Goal: Information Seeking & Learning: Learn about a topic

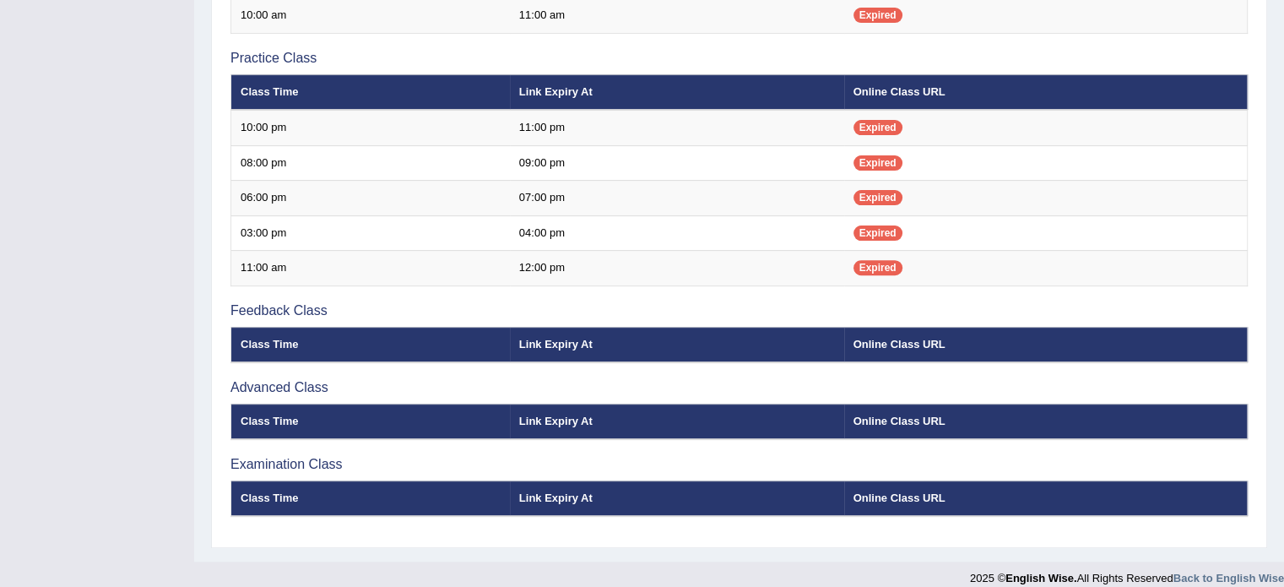
scroll to position [555, 0]
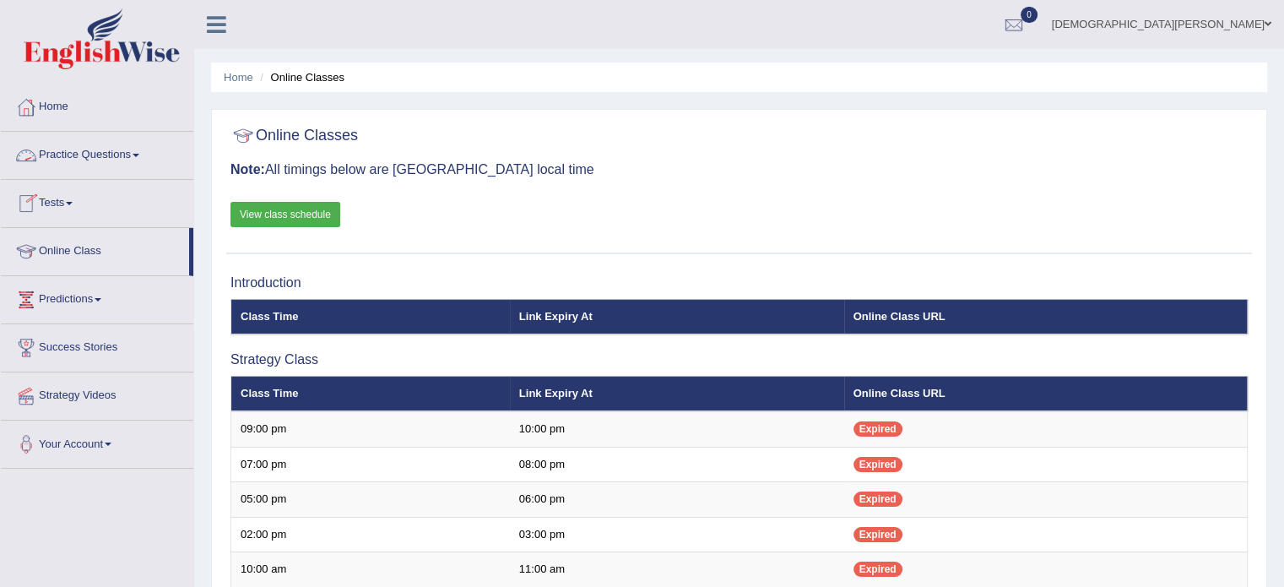
click at [111, 157] on link "Practice Questions" at bounding box center [97, 153] width 192 height 42
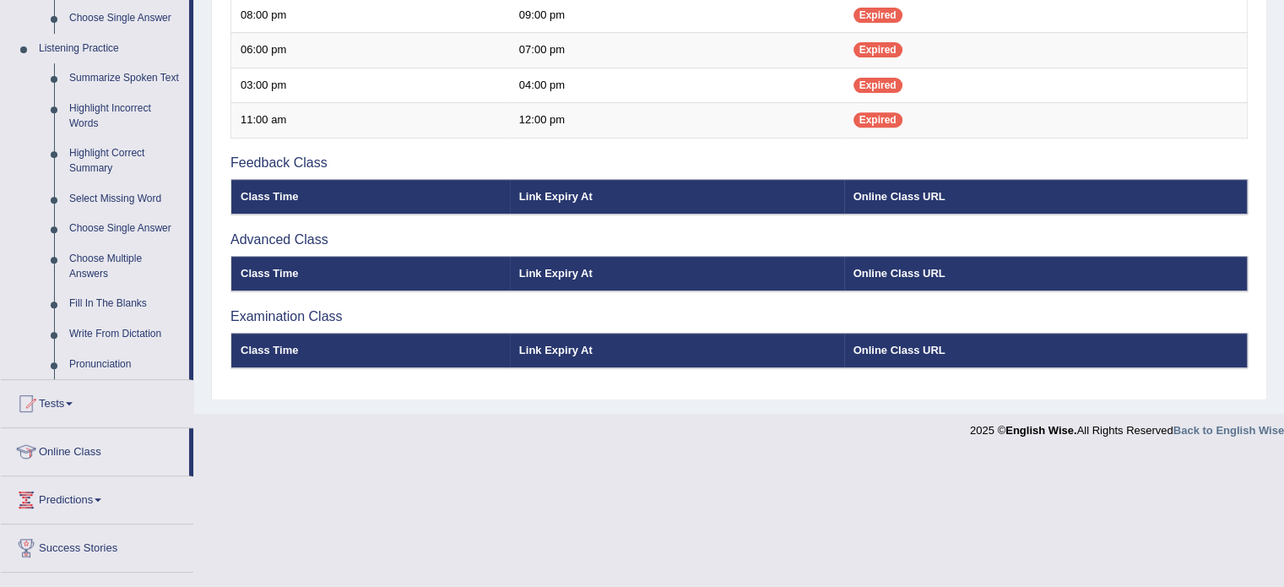
scroll to position [704, 0]
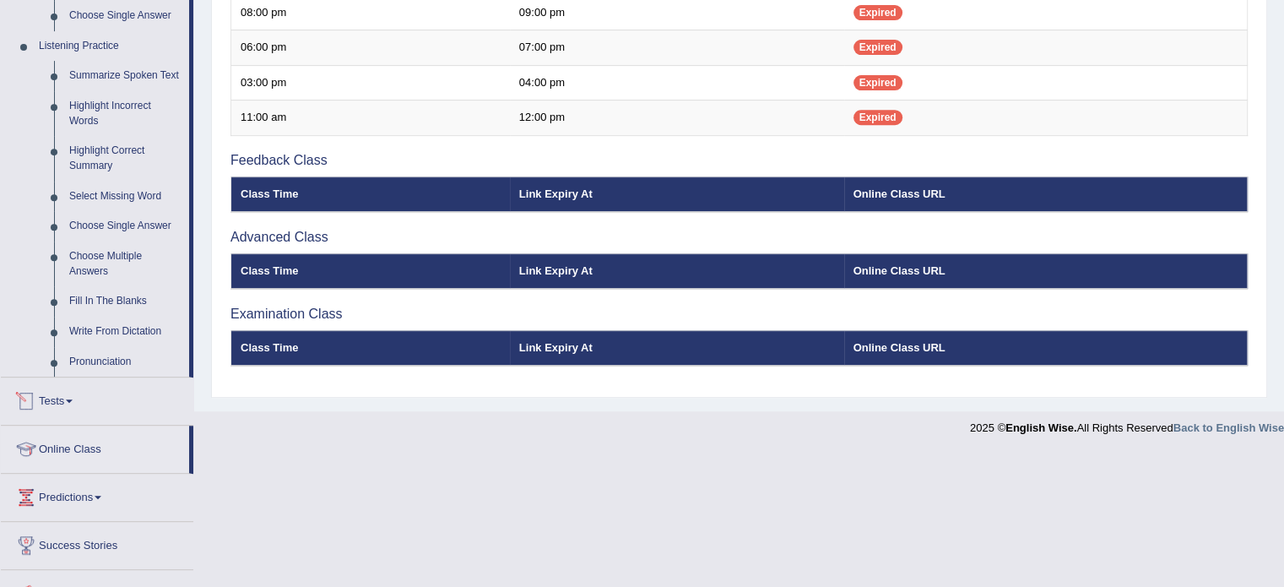
click at [57, 400] on link "Tests" at bounding box center [97, 398] width 192 height 42
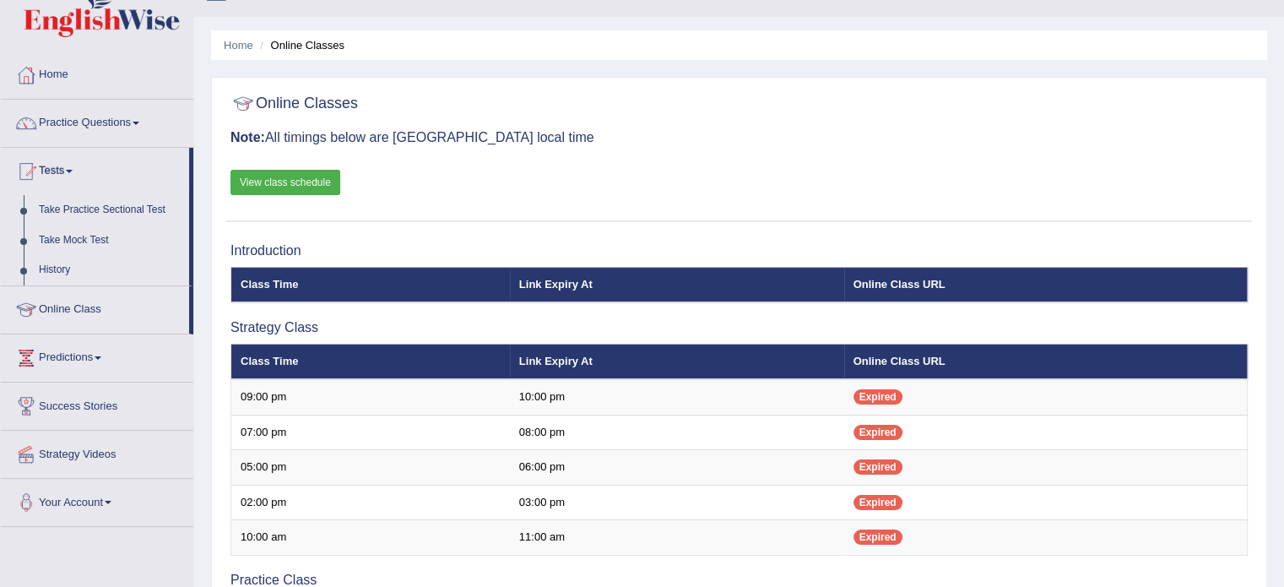
scroll to position [5, 0]
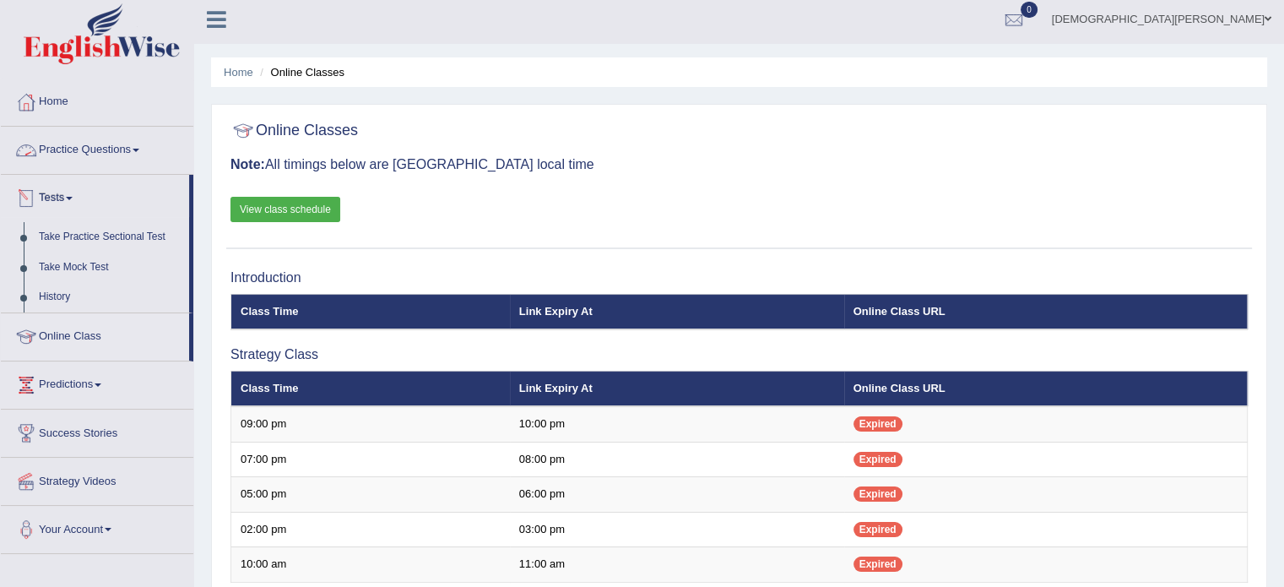
click at [98, 151] on link "Practice Questions" at bounding box center [97, 148] width 192 height 42
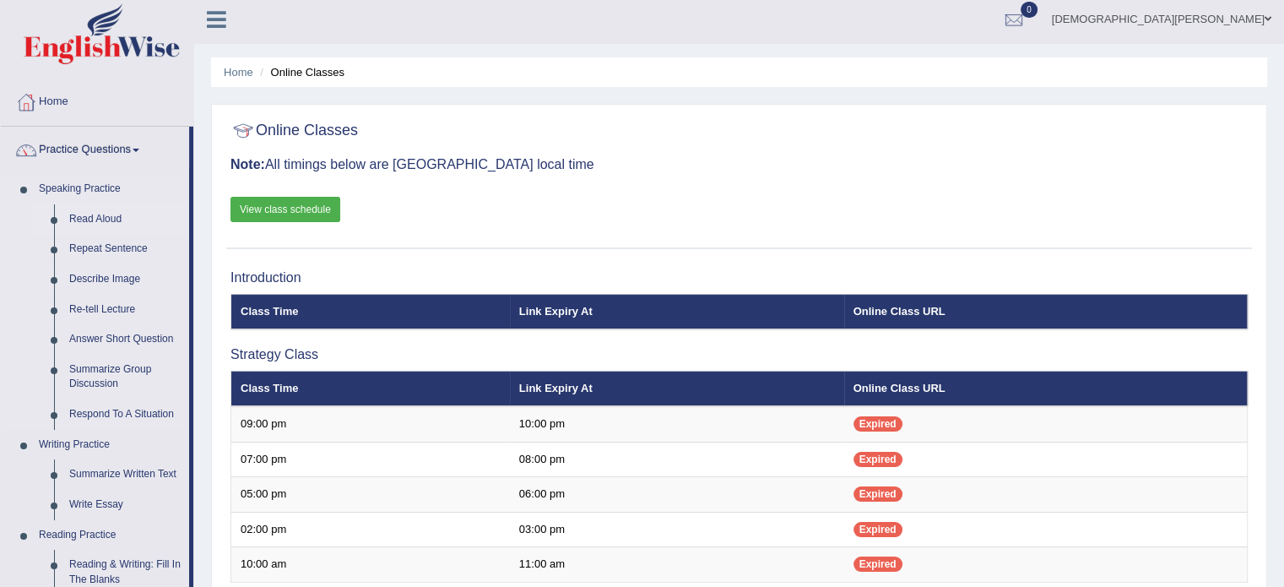
click at [89, 211] on link "Read Aloud" at bounding box center [125, 219] width 127 height 30
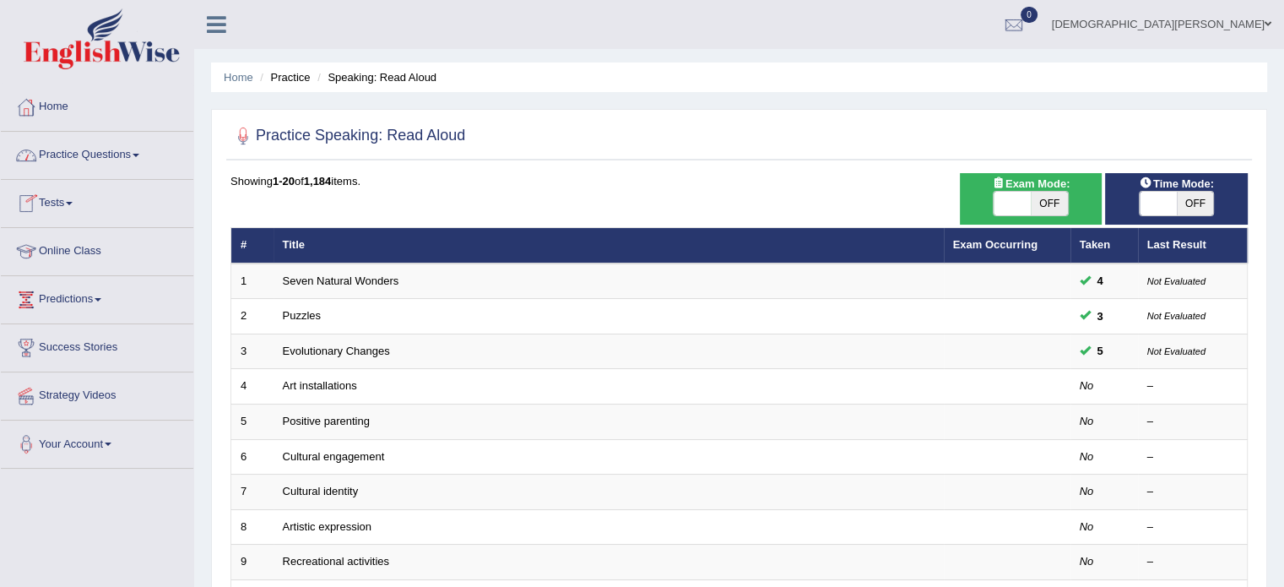
click at [46, 116] on link "Home" at bounding box center [97, 105] width 192 height 42
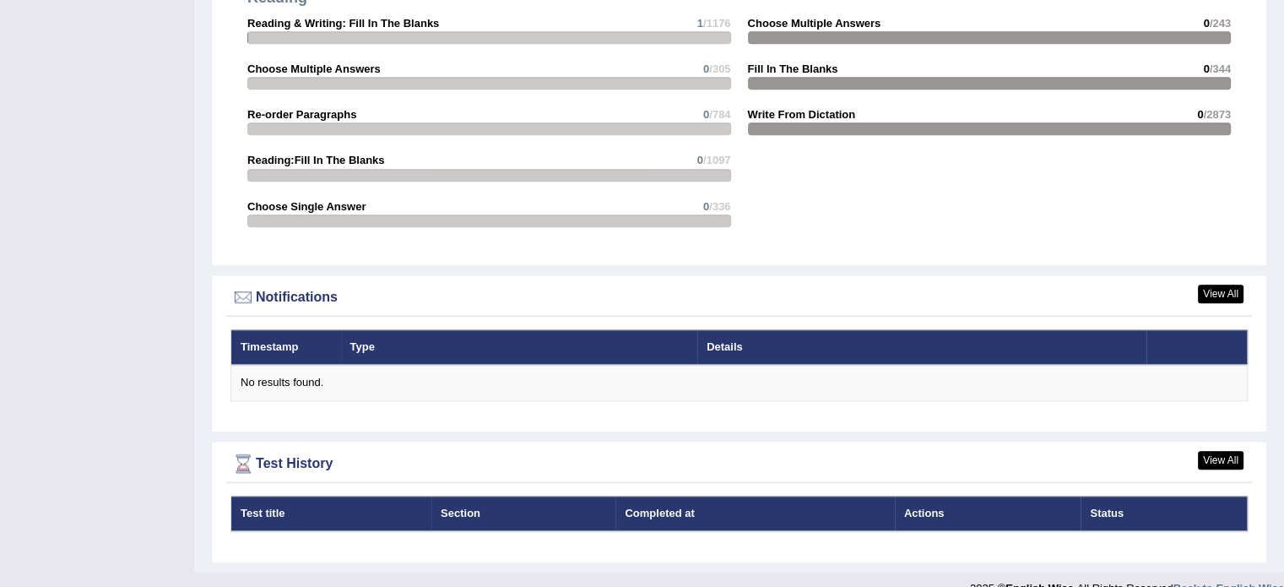
scroll to position [1813, 0]
